Goal: Task Accomplishment & Management: Complete application form

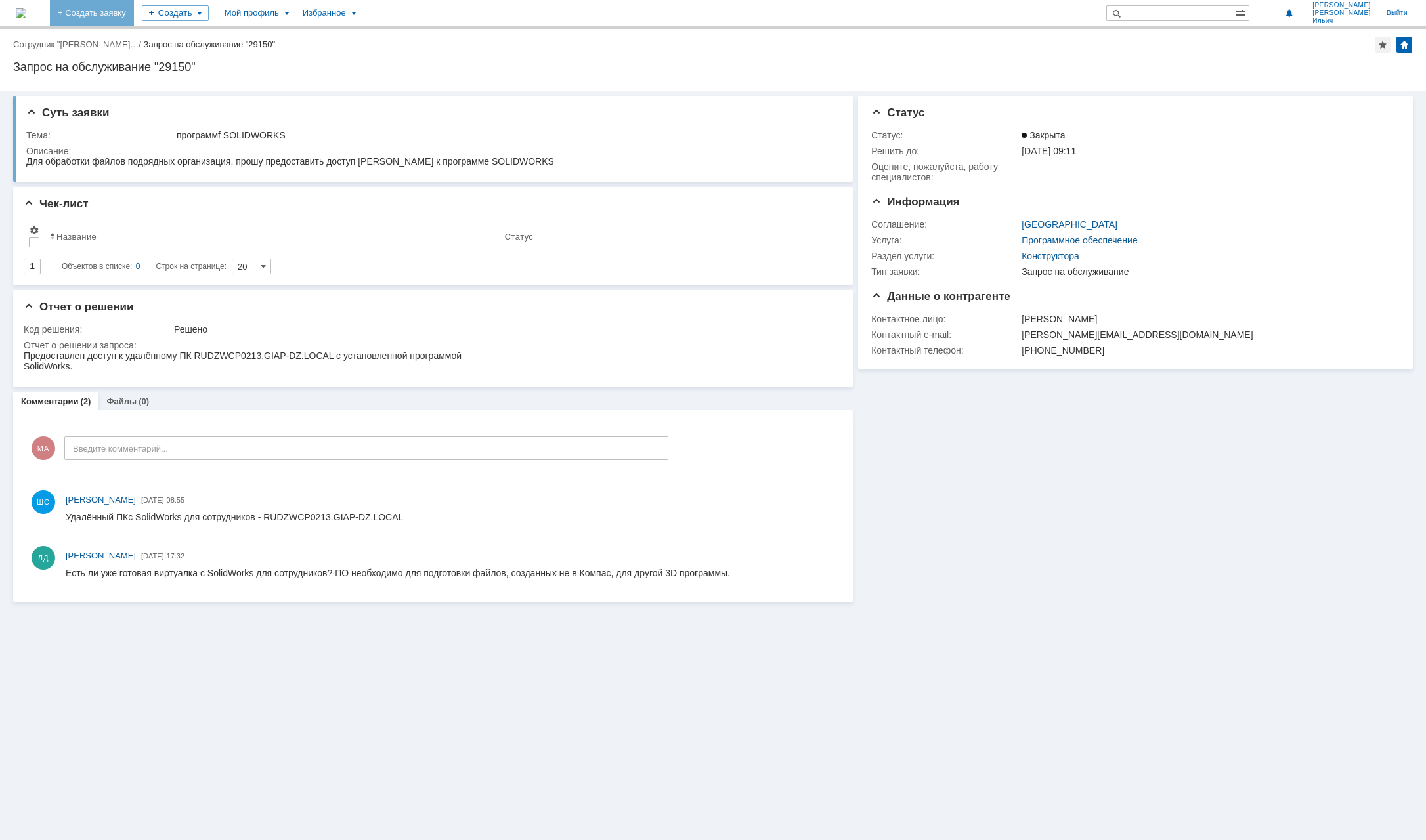
click at [127, 19] on link "+ Создать заявку" at bounding box center [91, 13] width 84 height 26
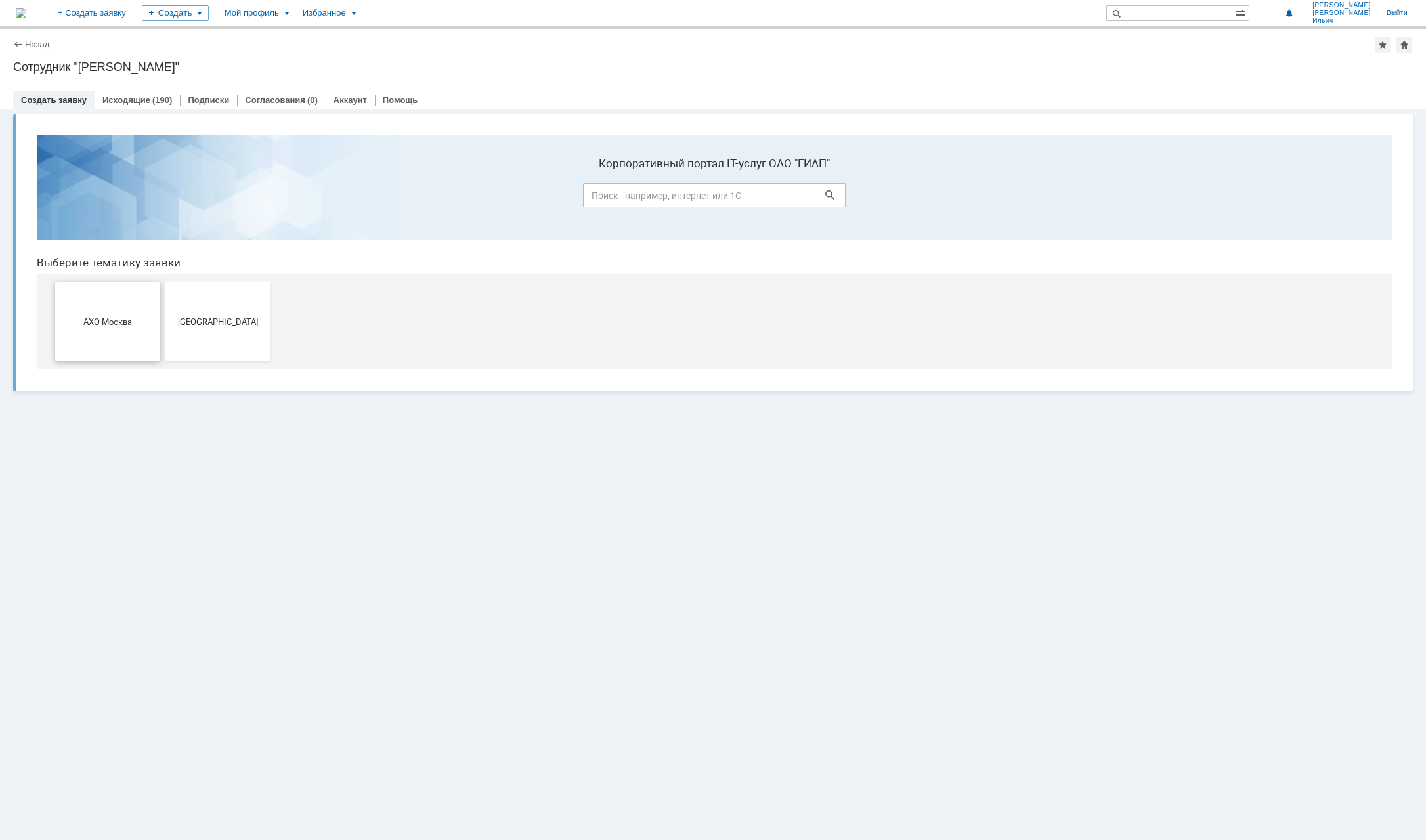
click at [113, 337] on button "АХО Москва" at bounding box center [108, 321] width 105 height 79
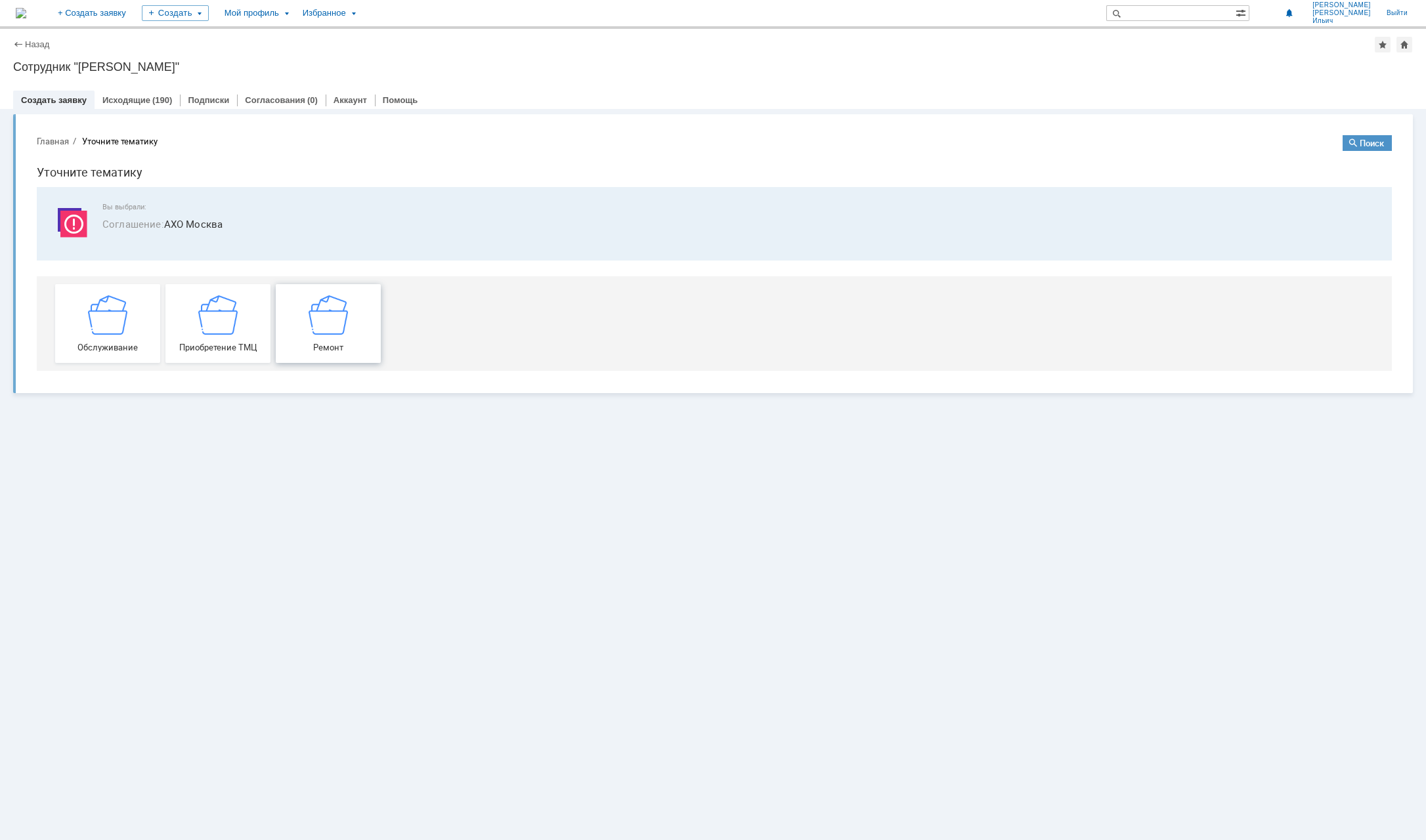
click at [351, 329] on div "Ремонт" at bounding box center [328, 323] width 97 height 57
click at [26, 8] on img at bounding box center [21, 13] width 10 height 10
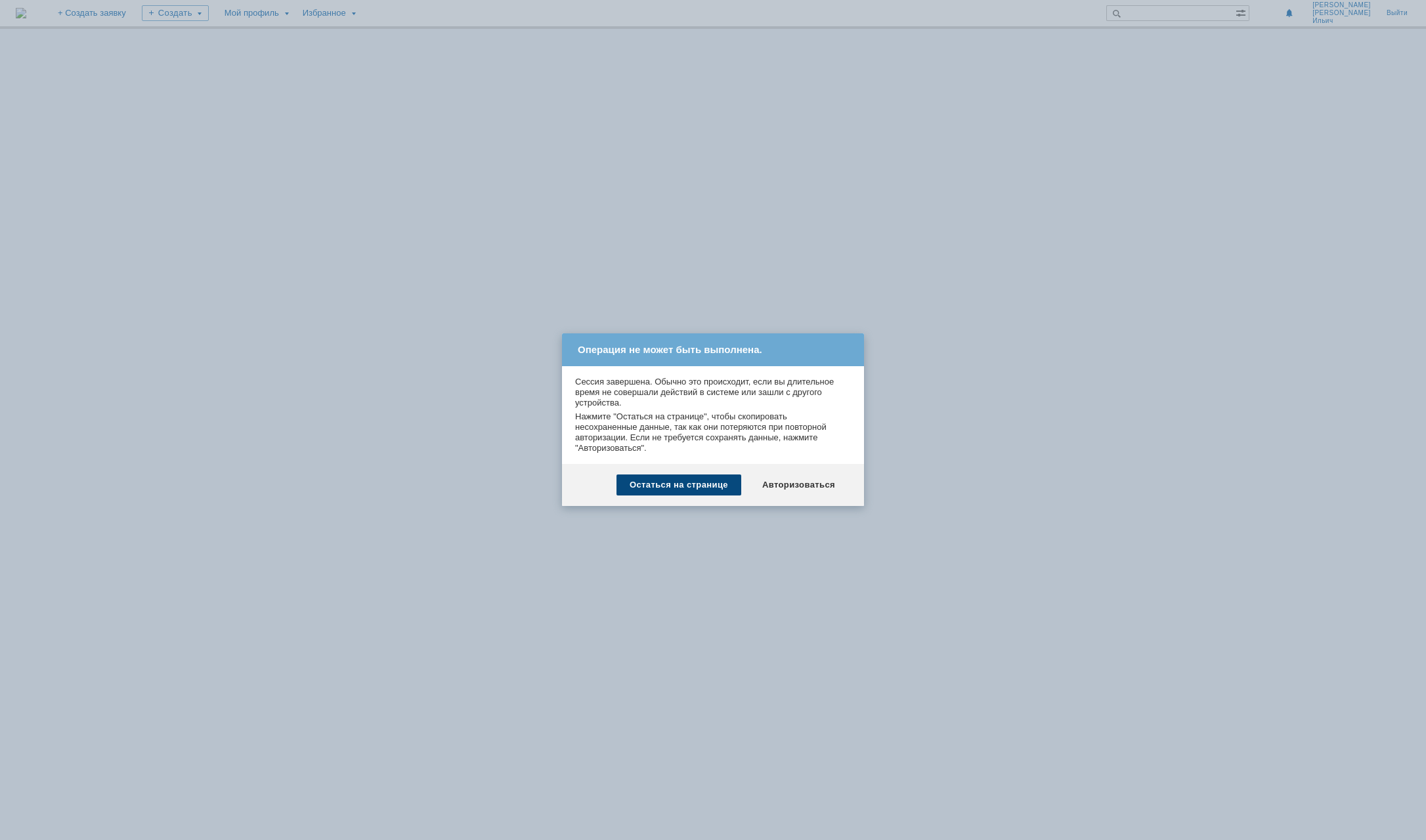
click at [710, 487] on div "Остаться на странице" at bounding box center [678, 484] width 124 height 21
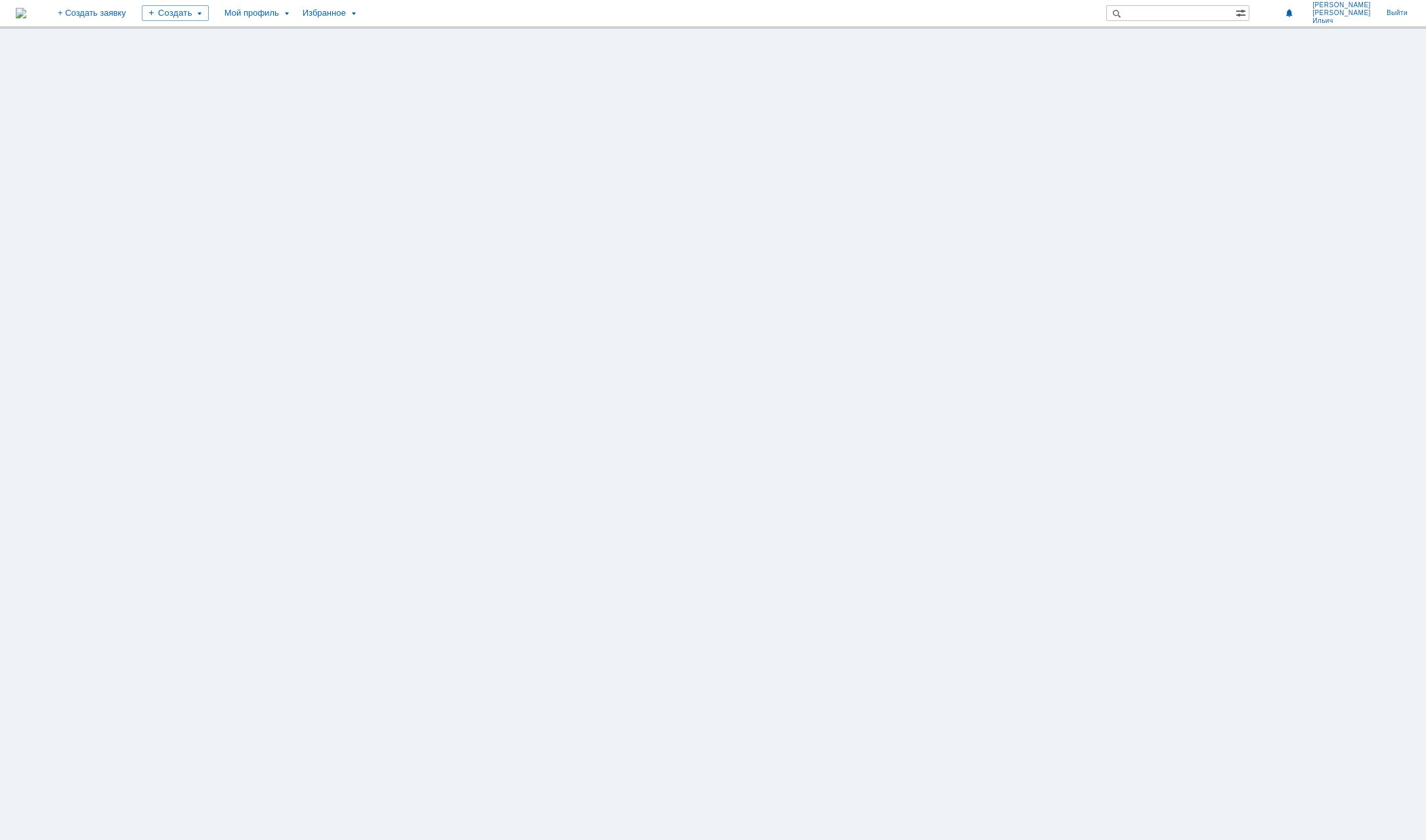
click at [26, 16] on img at bounding box center [21, 13] width 10 height 10
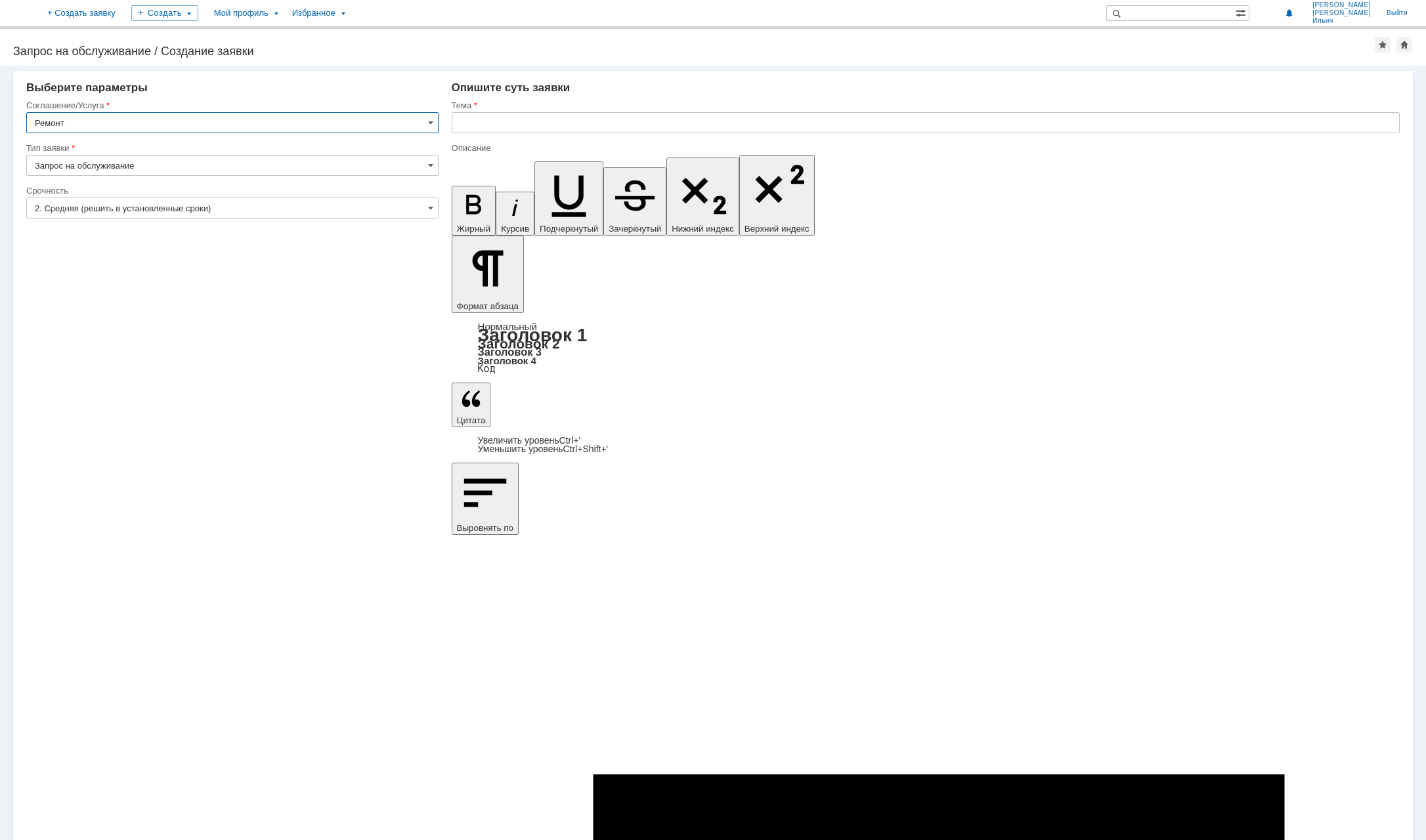
click at [388, 160] on input "Запрос на обслуживание" at bounding box center [232, 165] width 412 height 21
click at [343, 119] on input "Ремонт" at bounding box center [232, 123] width 412 height 21
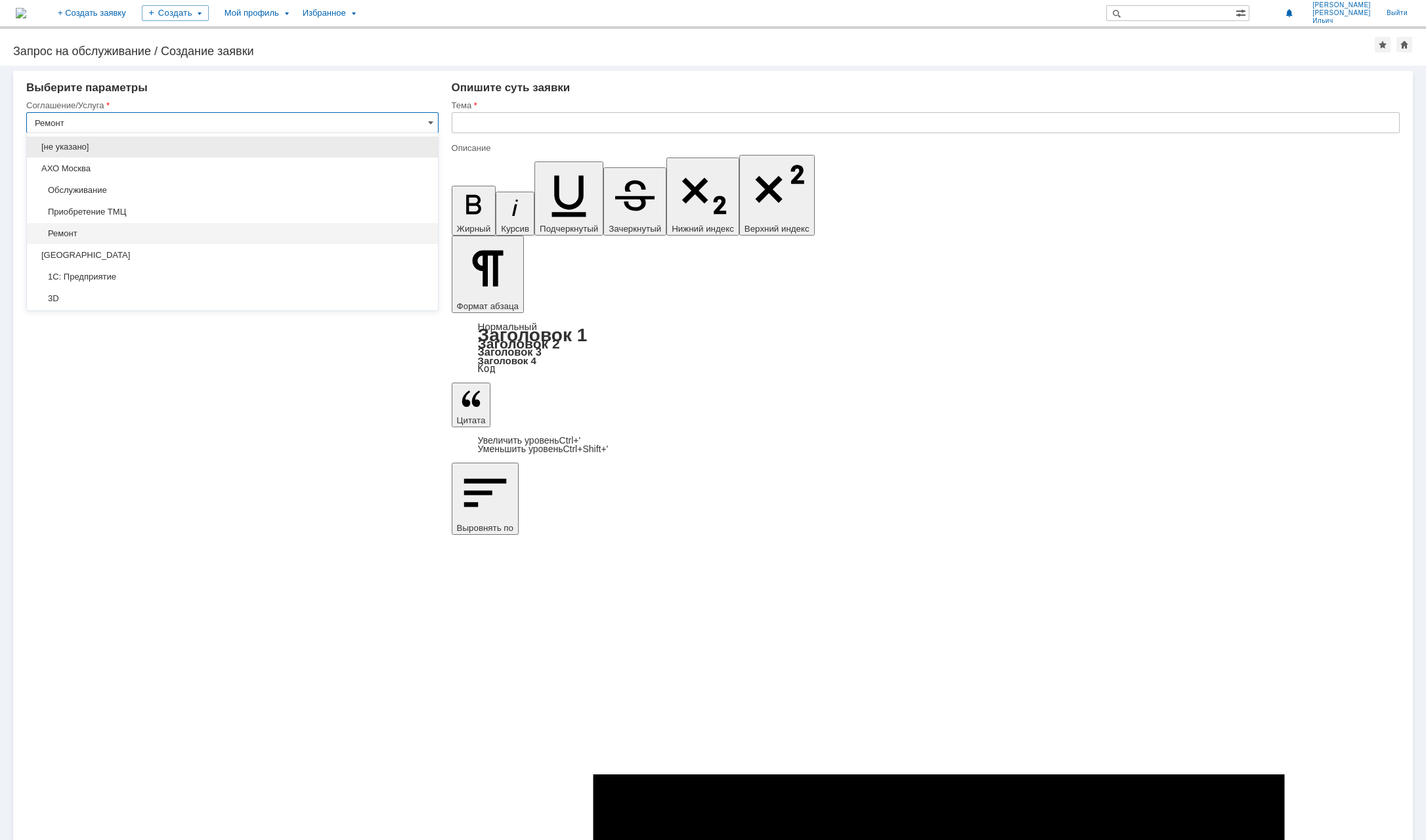
type input "Запрос на обслуживание"
click at [404, 56] on div "Запрос на обслуживание / Создание заявки" at bounding box center [694, 52] width 1362 height 14
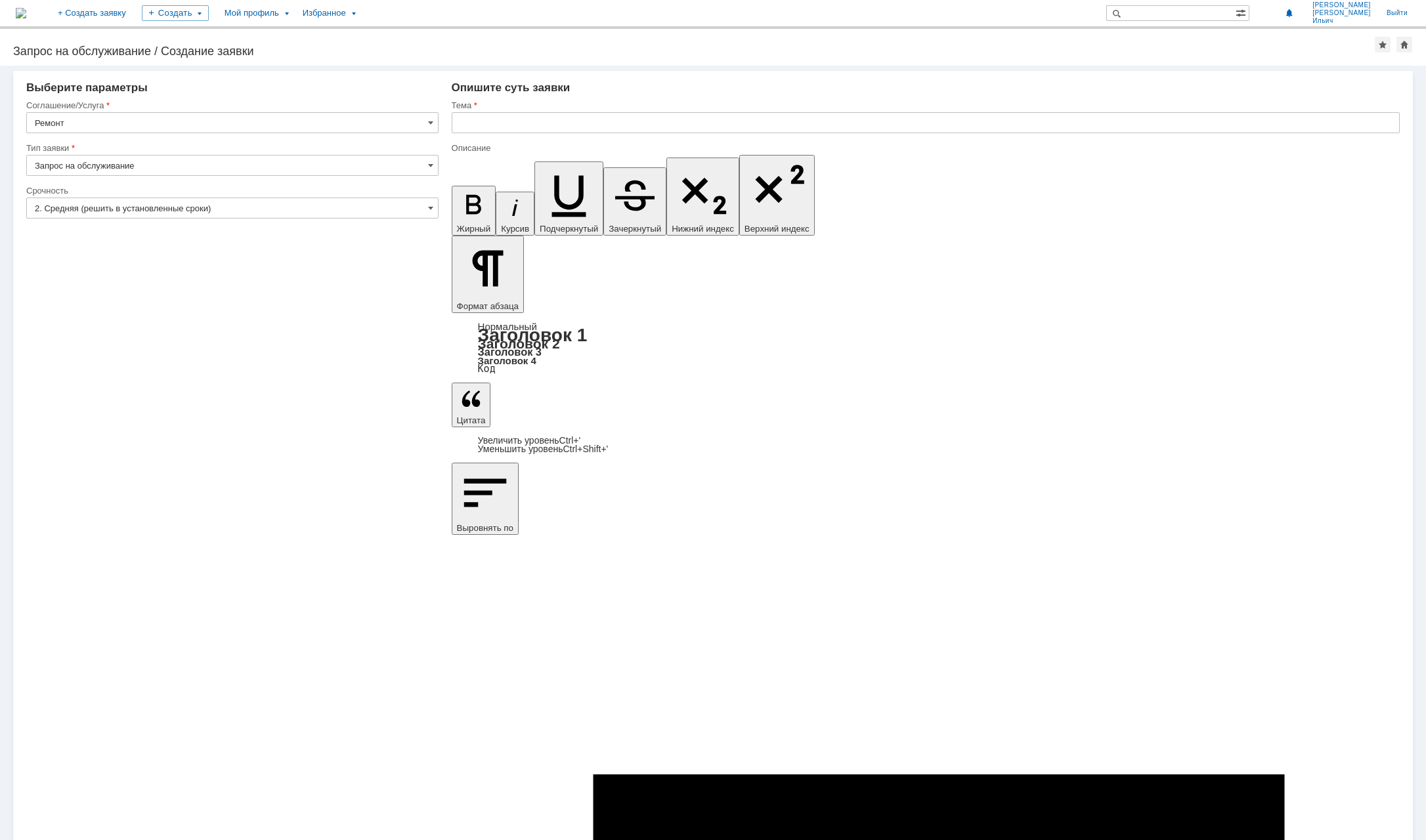
type input "Ремонт"
click at [410, 203] on input "2. Средняя (решить в установленные сроки)" at bounding box center [232, 207] width 412 height 21
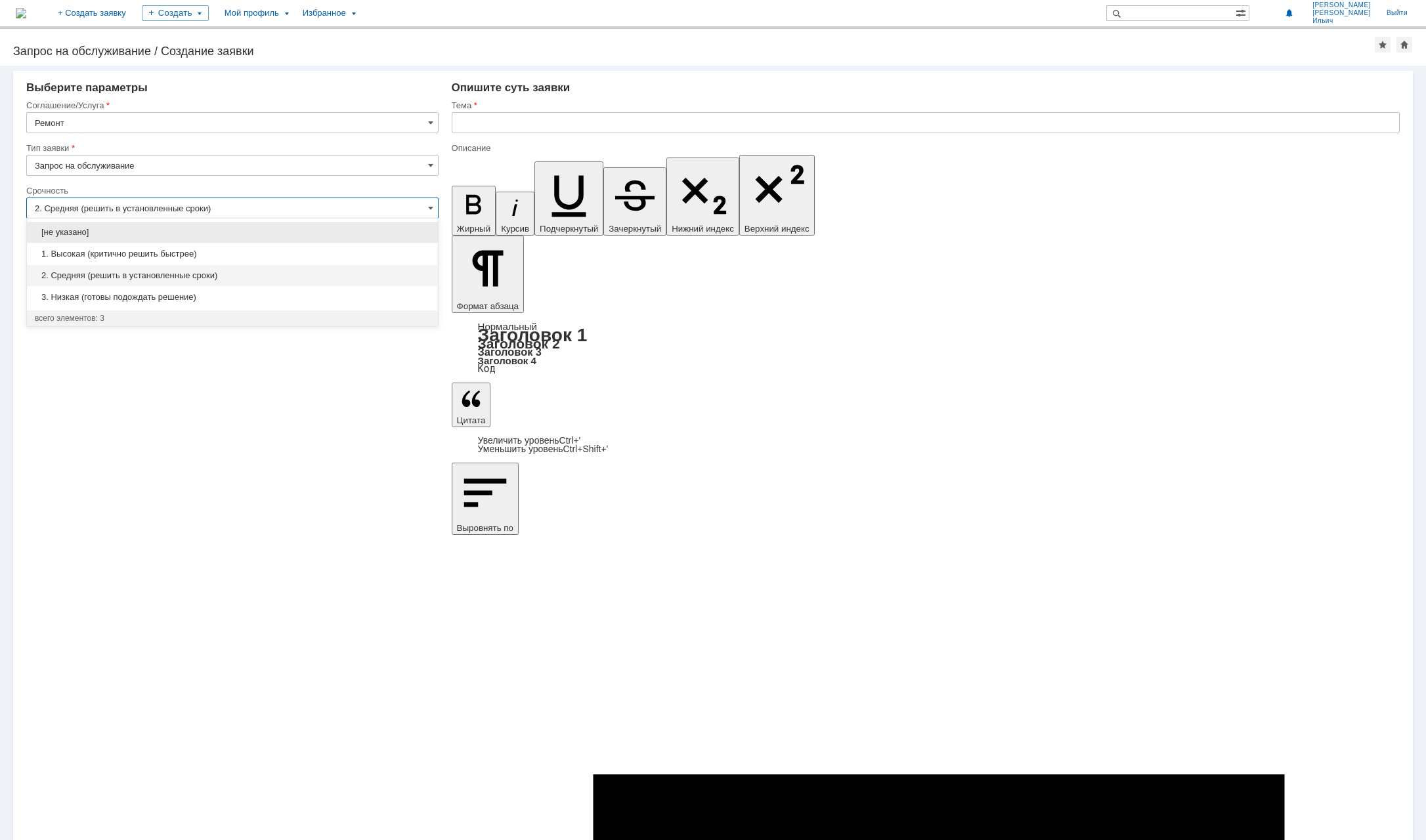
click at [362, 91] on div "Выберите параметры" at bounding box center [232, 88] width 412 height 14
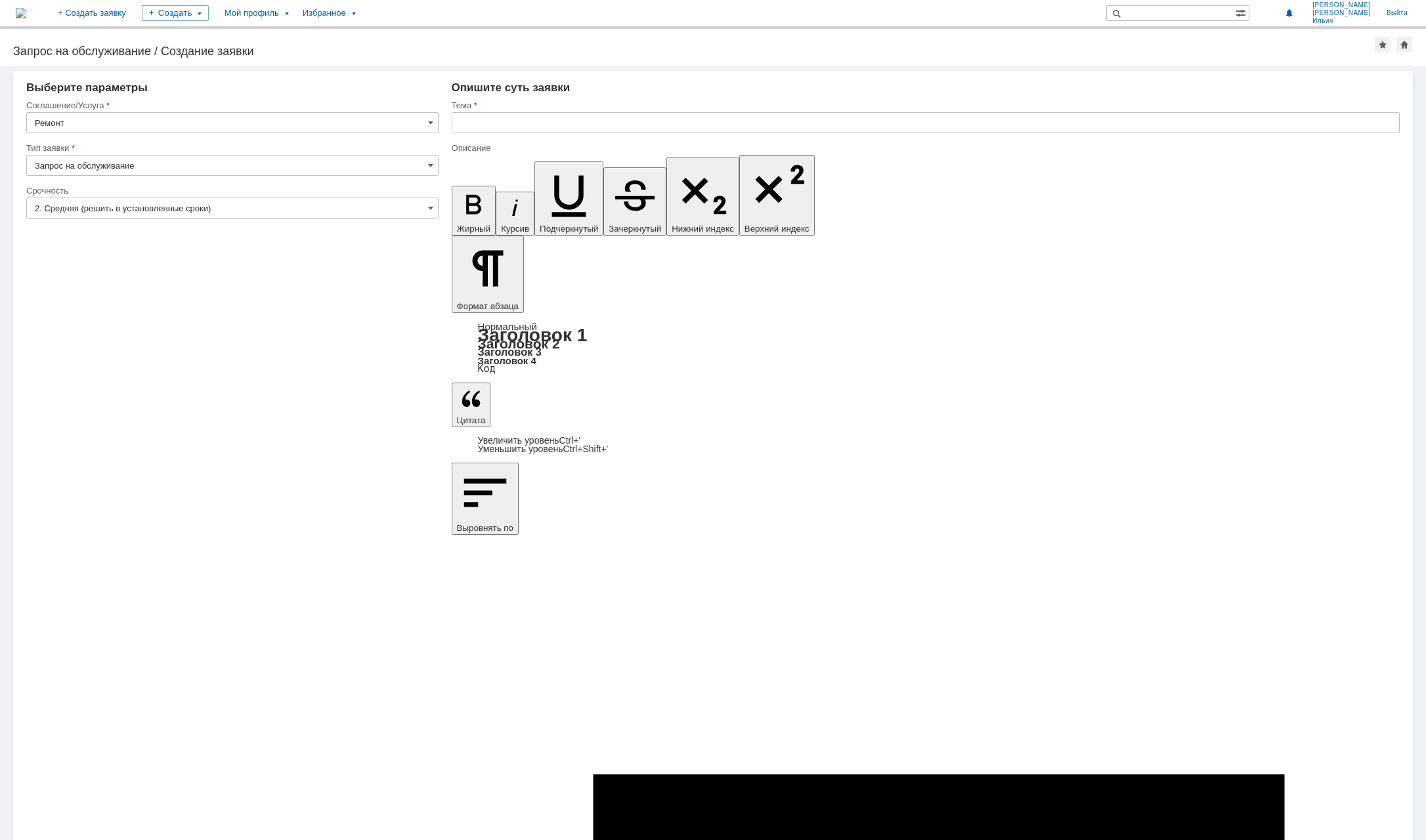
type input "2. Средняя (решить в установленные сроки)"
click at [529, 119] on input "text" at bounding box center [925, 123] width 948 height 21
type input "Ремонт кресла"
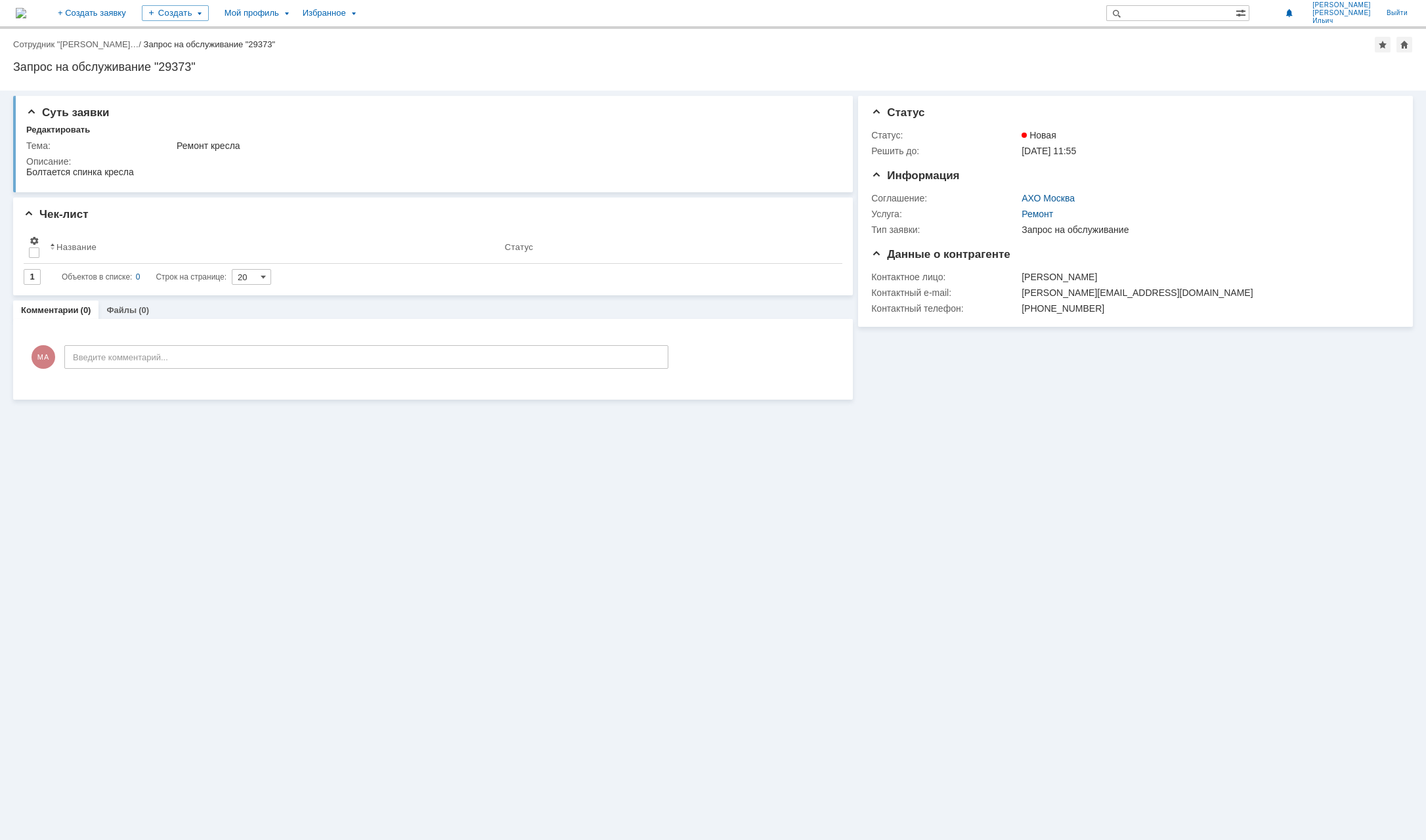
click at [1069, 439] on div "Суть заявки Редактировать Тема: Ремонт кресла Описание: Чек-лист Результаты пои…" at bounding box center [713, 465] width 1426 height 749
click at [1072, 450] on div "Суть заявки Редактировать Тема: Ремонт кресла Описание: Чек-лист Результаты пои…" at bounding box center [713, 465] width 1426 height 749
click at [1394, 10] on link "Выйти" at bounding box center [1396, 13] width 36 height 26
